Goal: Task Accomplishment & Management: Use online tool/utility

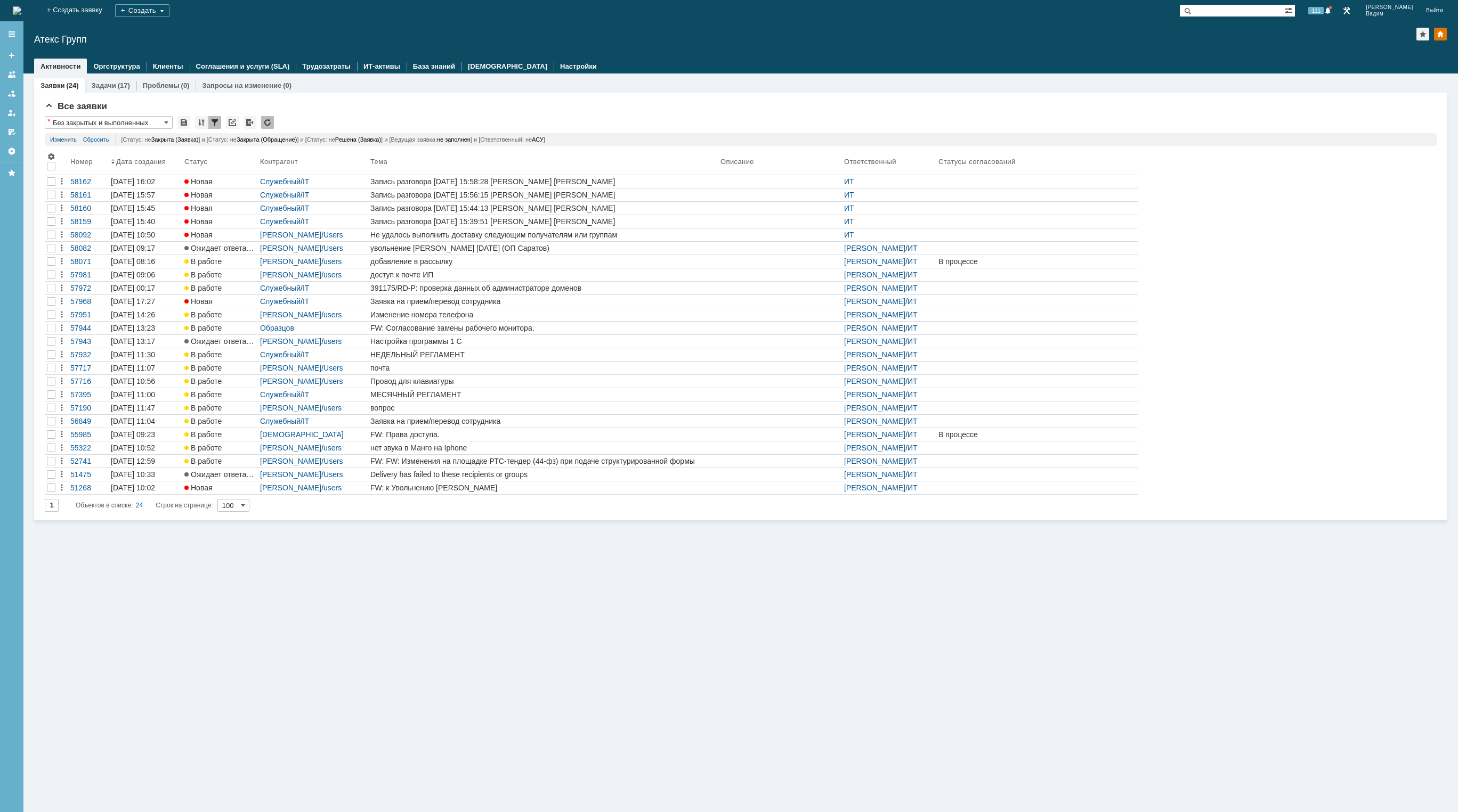
click at [22, 15] on img at bounding box center [17, 10] width 8 height 8
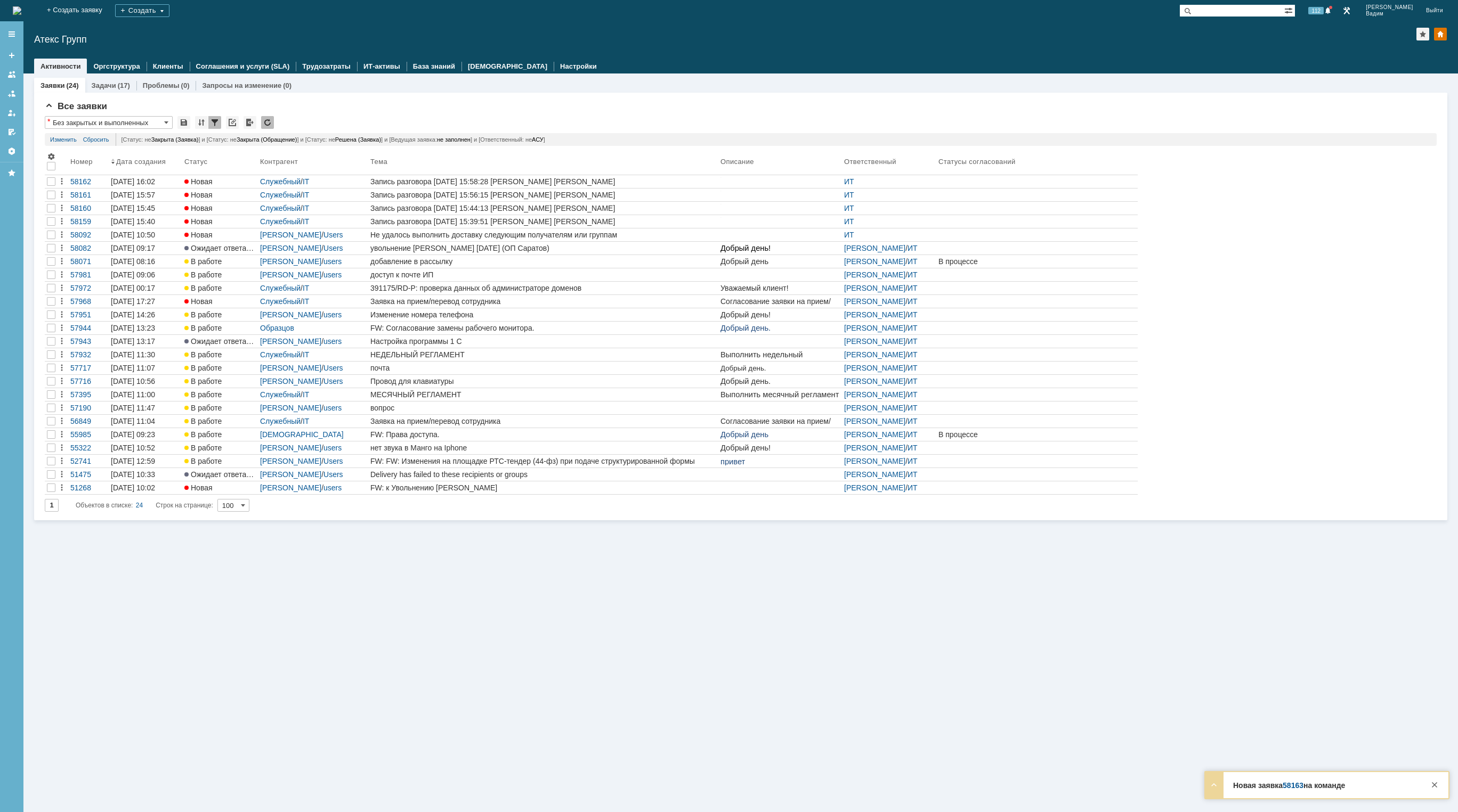
click at [22, 15] on img at bounding box center [17, 10] width 8 height 8
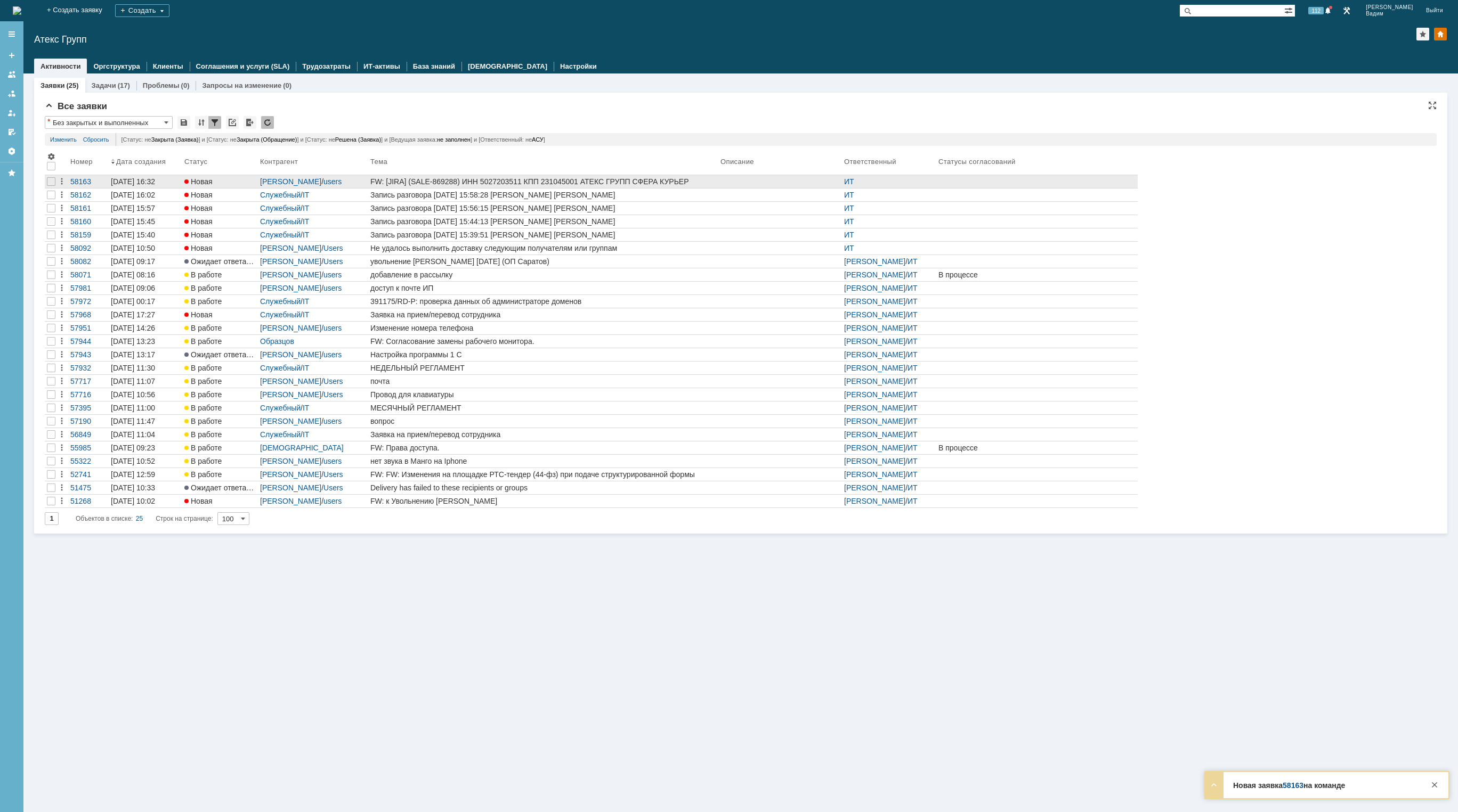
click at [614, 181] on div "FW: [JIRA] (SALE-869288) ИНН 5027203511 КПП 231045001 АТЕКС ГРУПП СФЕРА КУРЬЕР …" at bounding box center [543, 182] width 346 height 8
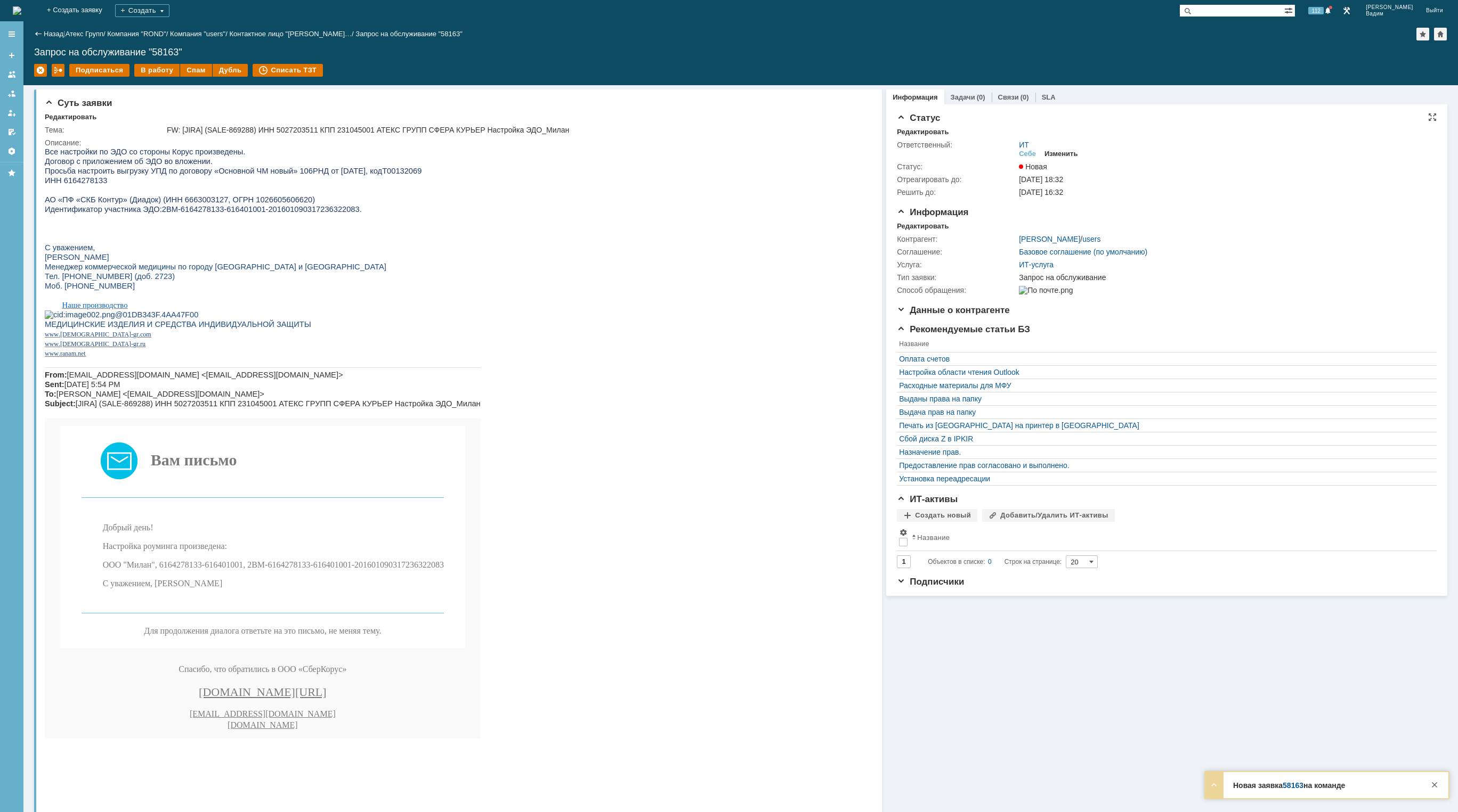
click at [1068, 151] on div "Изменить" at bounding box center [1061, 154] width 33 height 8
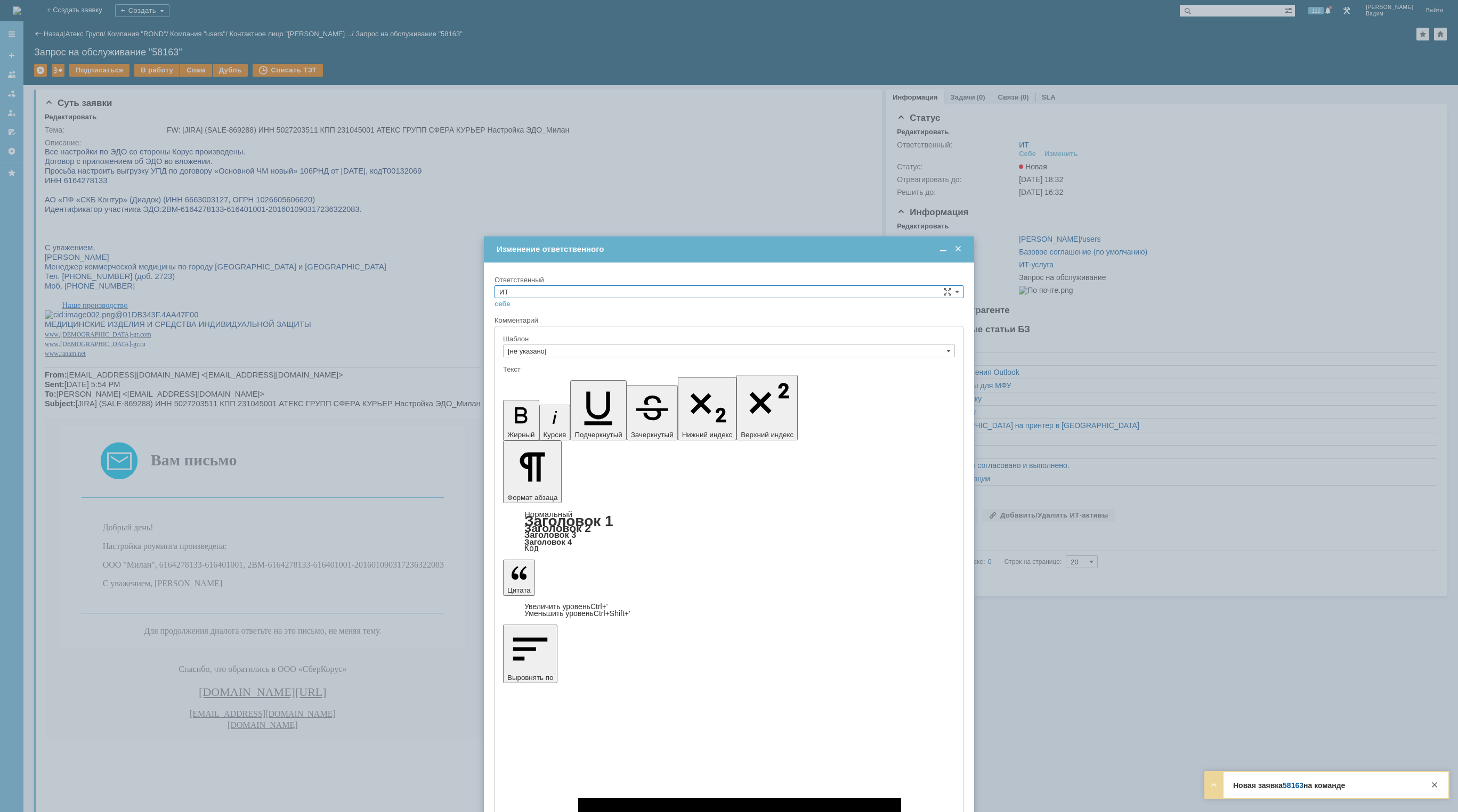
click at [551, 289] on input "ИТ" at bounding box center [728, 291] width 469 height 12
click at [503, 380] on span "АСУ" at bounding box center [729, 380] width 460 height 8
type input "АСУ"
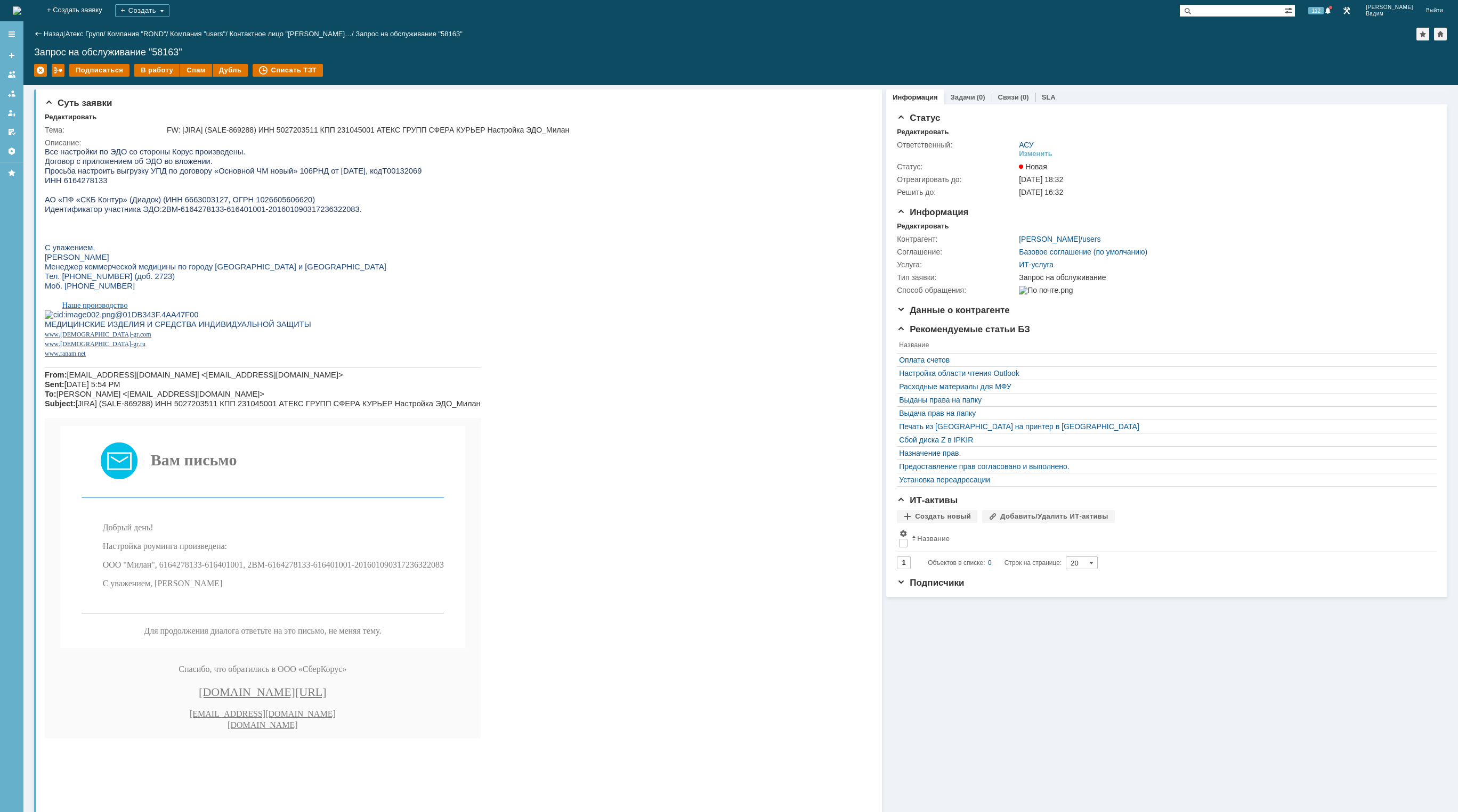
click at [22, 15] on img at bounding box center [17, 10] width 8 height 8
